Goal: Transaction & Acquisition: Obtain resource

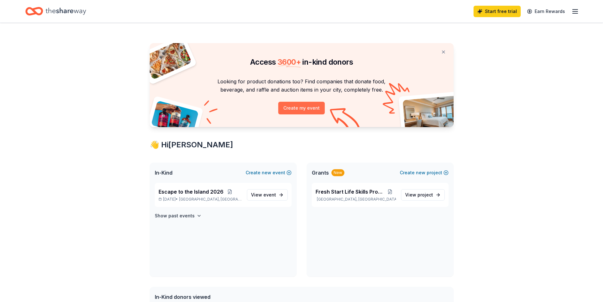
scroll to position [63, 0]
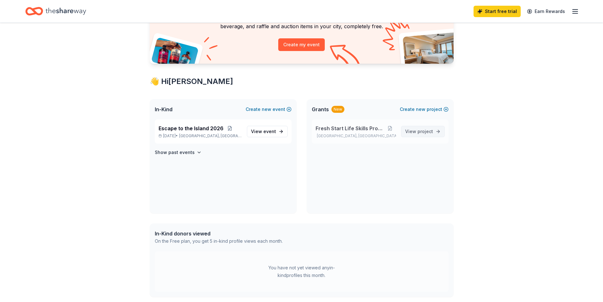
click at [429, 132] on span "project" at bounding box center [425, 131] width 16 height 5
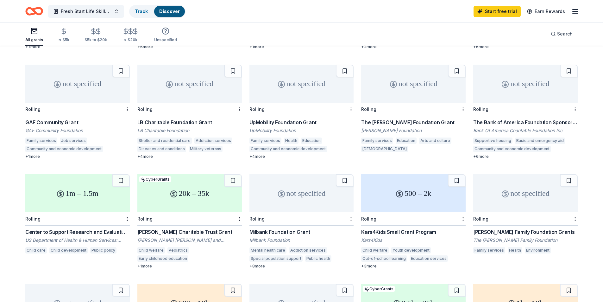
scroll to position [190, 0]
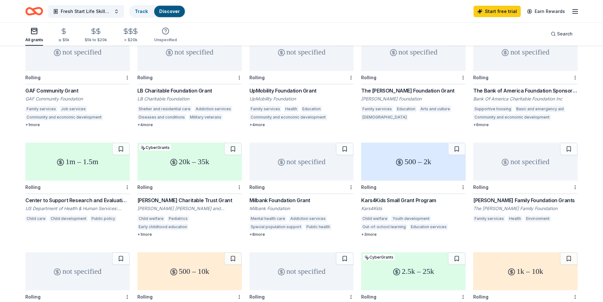
click at [396, 196] on div "Kars4Kids Small Grant Program" at bounding box center [413, 200] width 104 height 8
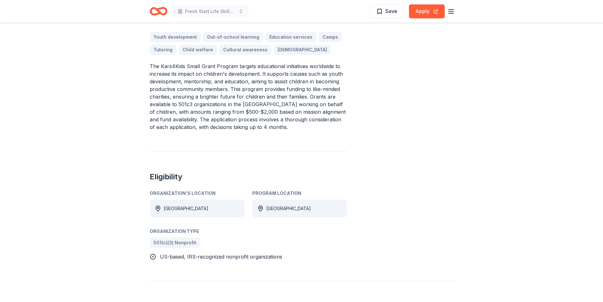
scroll to position [32, 0]
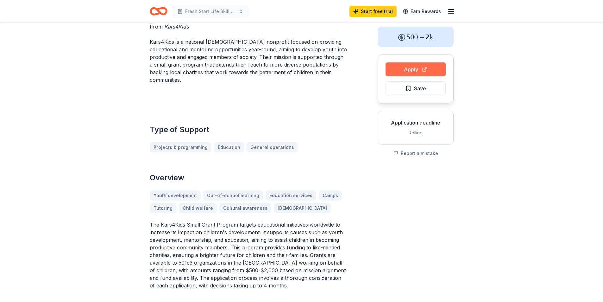
click at [417, 68] on button "Apply" at bounding box center [416, 69] width 60 height 14
